Goal: Transaction & Acquisition: Purchase product/service

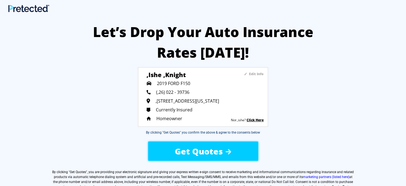
click at [204, 149] on span "Get Quotes" at bounding box center [199, 151] width 48 height 11
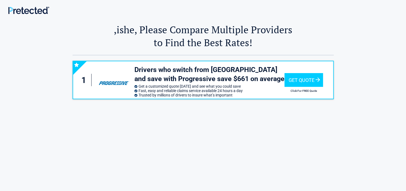
click at [215, 122] on div "1 Drivers who switch from State Farm and save with Progressive save $661 on ave…" at bounding box center [202, 142] width 321 height 174
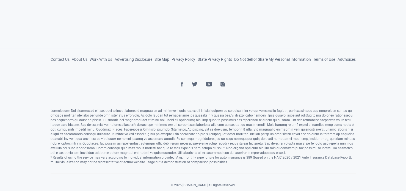
scroll to position [255, 0]
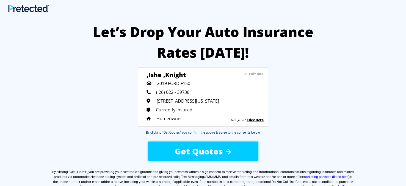
click at [202, 148] on span "Get Quotes" at bounding box center [199, 151] width 48 height 11
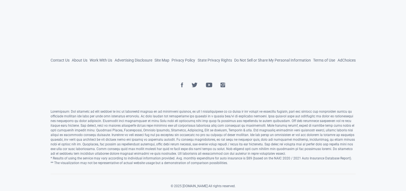
scroll to position [255, 0]
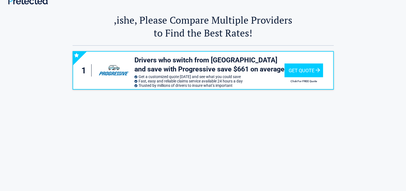
scroll to position [0, 0]
